Goal: Navigation & Orientation: Go to known website

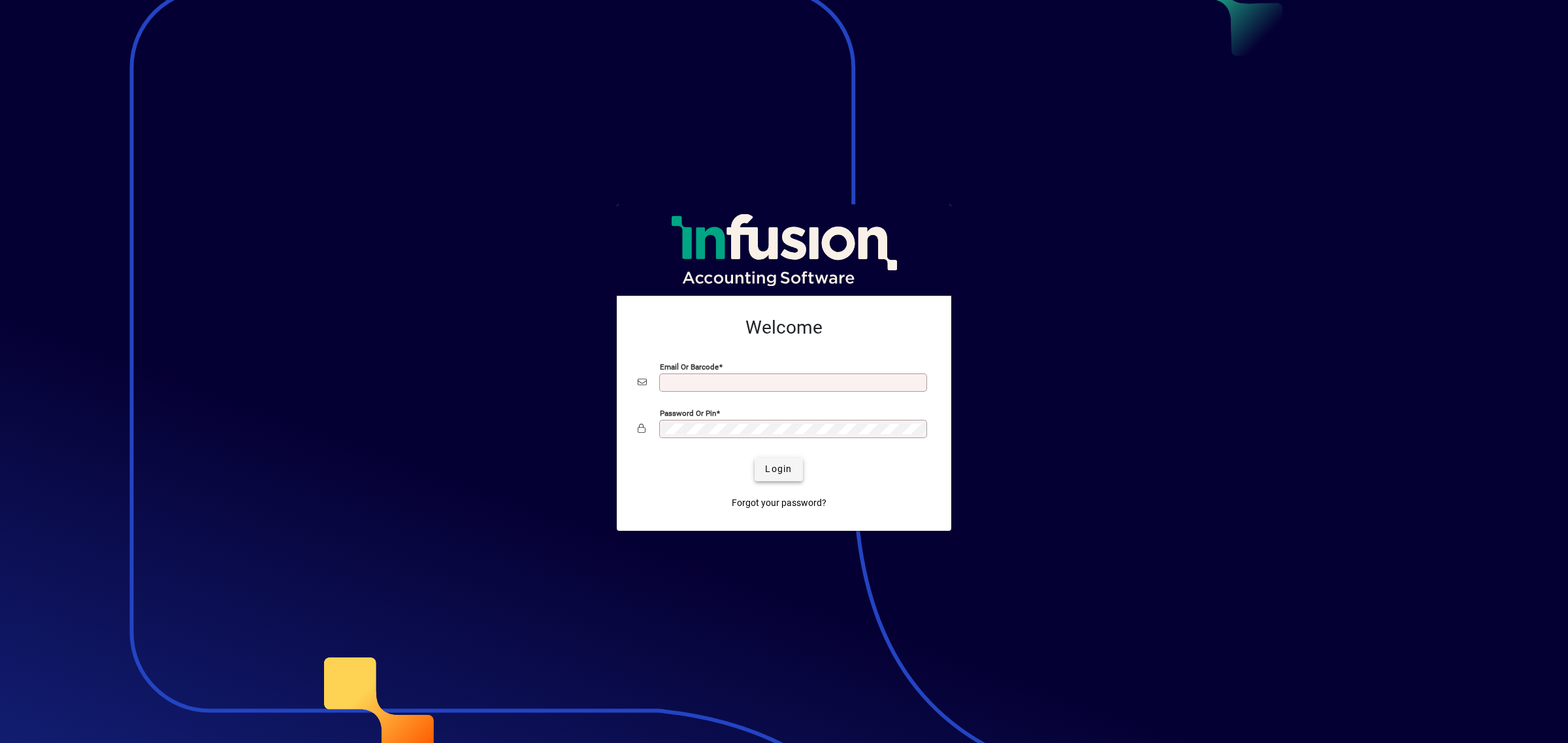
type input "**********"
click at [782, 471] on span "Login" at bounding box center [778, 469] width 27 height 14
